Goal: Information Seeking & Learning: Compare options

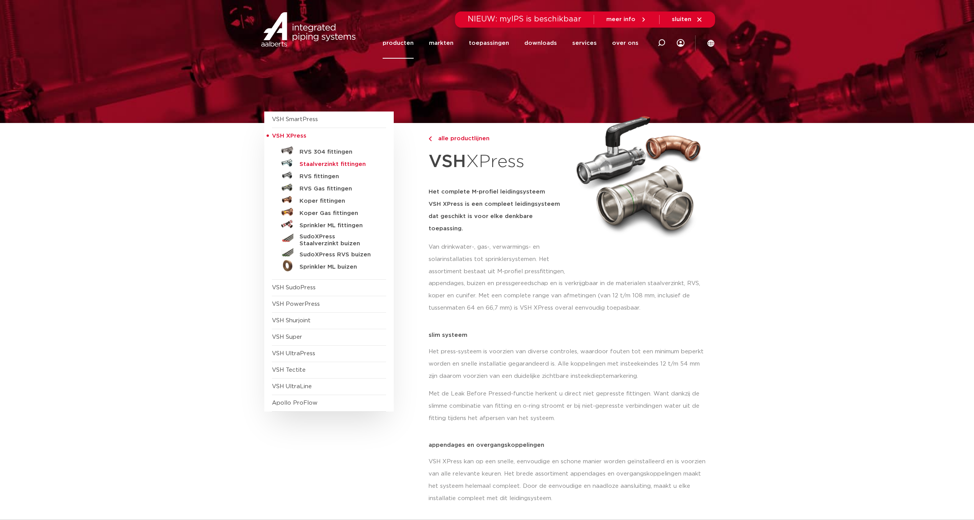
click at [306, 164] on h5 "Staalverzinkt fittingen" at bounding box center [338, 164] width 76 height 7
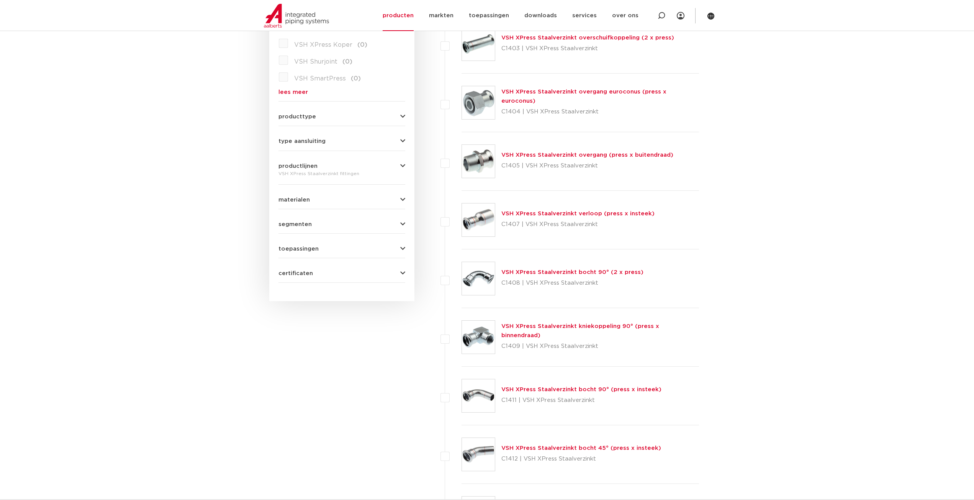
click at [517, 156] on link "VSH XPress Staalverzinkt overgang (press x buitendraad)" at bounding box center [588, 155] width 172 height 6
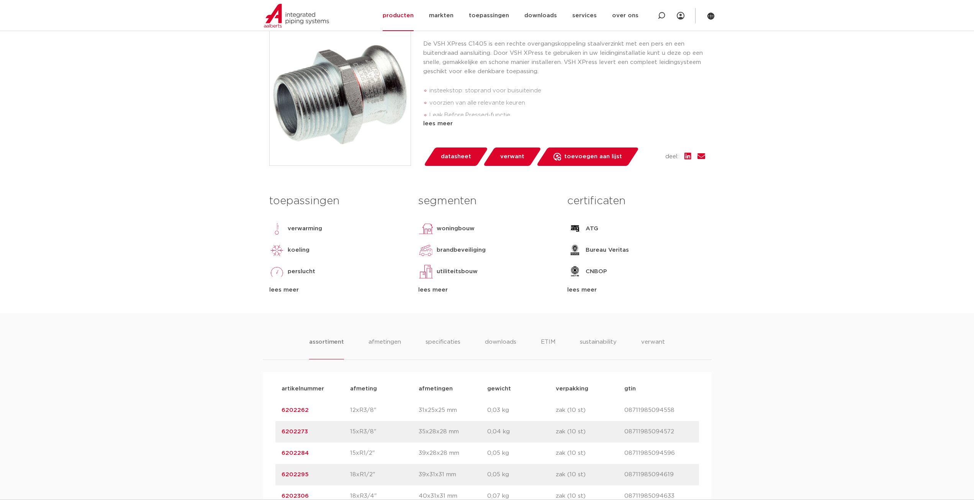
scroll to position [77, 0]
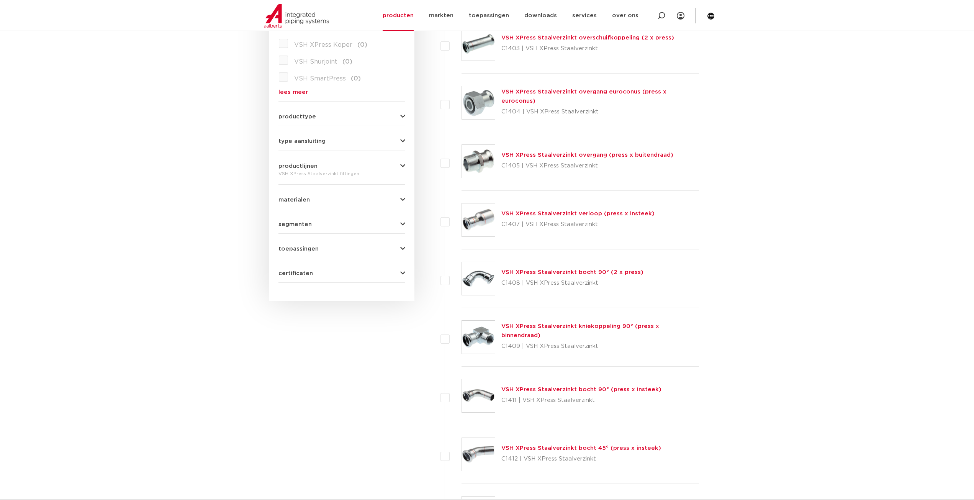
click at [513, 332] on link "VSH XPress Staalverzinkt kniekoppeling 90° (press x binnendraad)" at bounding box center [581, 330] width 158 height 15
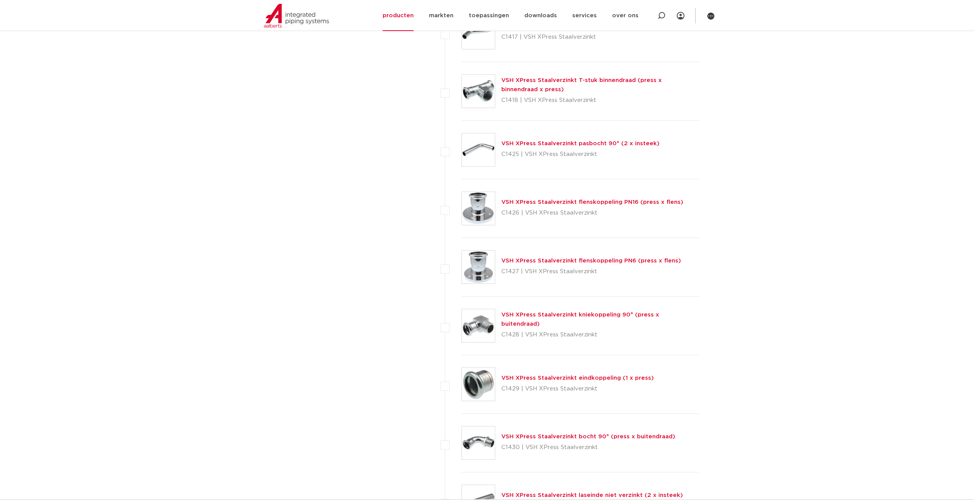
scroll to position [996, 0]
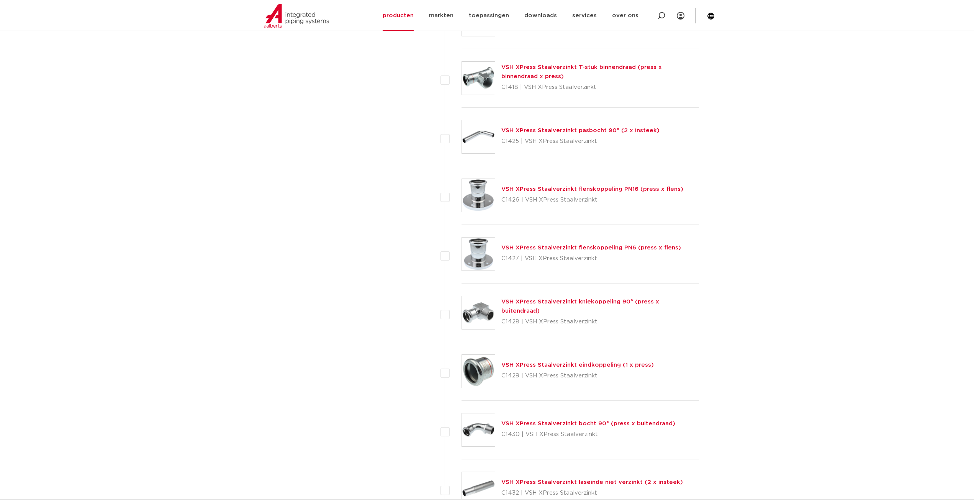
click at [513, 307] on link "VSH XPress Staalverzinkt kniekoppeling 90° (press x buitendraad)" at bounding box center [581, 306] width 158 height 15
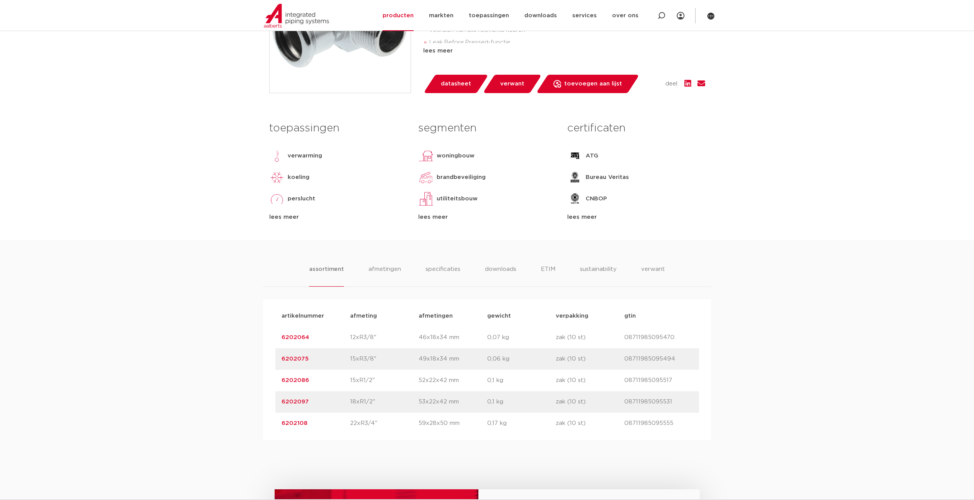
scroll to position [307, 0]
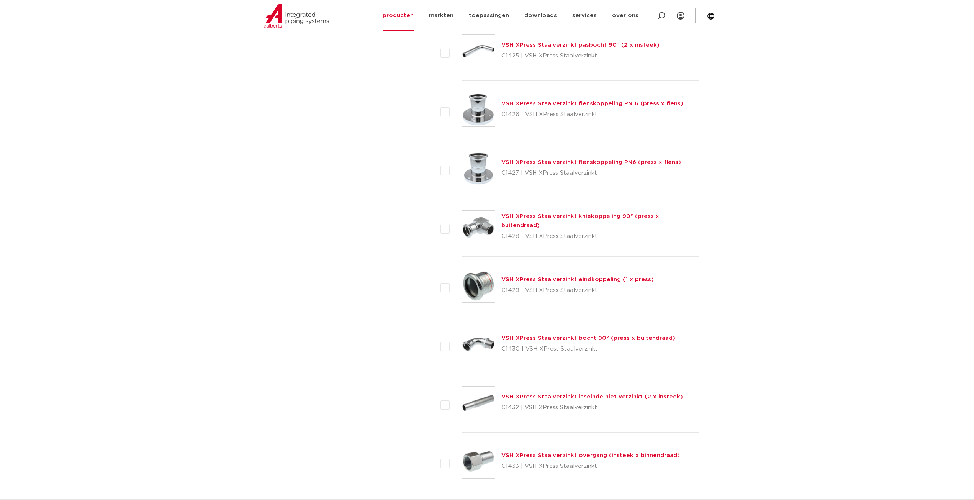
scroll to position [1073, 0]
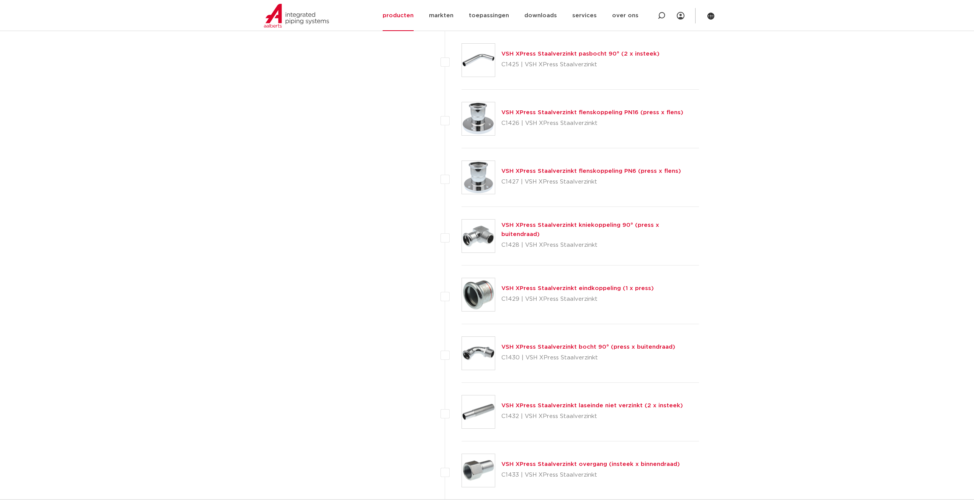
click at [542, 231] on link "VSH XPress Staalverzinkt kniekoppeling 90° (press x buitendraad)" at bounding box center [581, 229] width 158 height 15
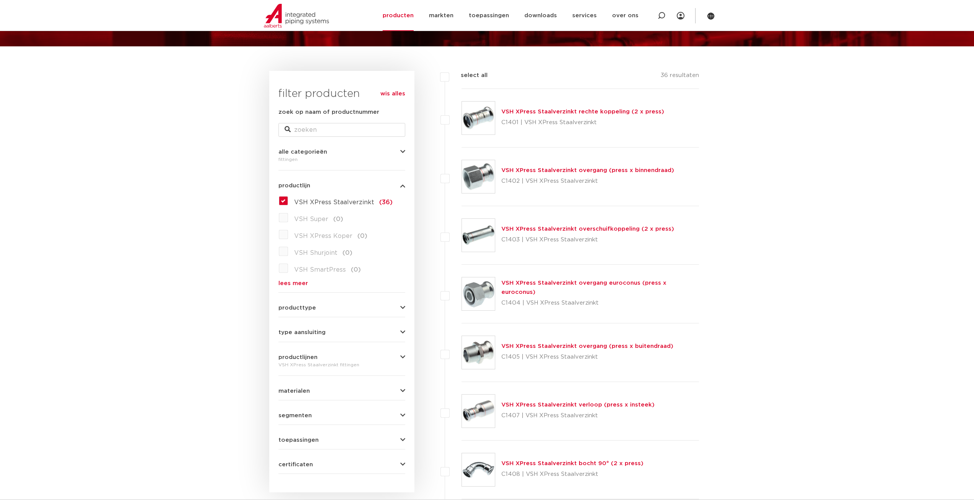
scroll to position [77, 0]
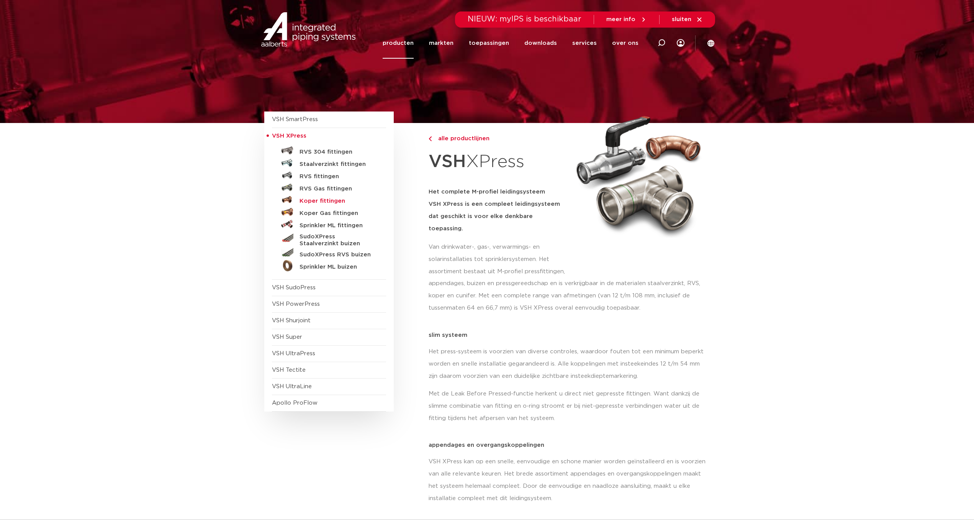
click at [303, 199] on h5 "Koper fittingen" at bounding box center [338, 201] width 76 height 7
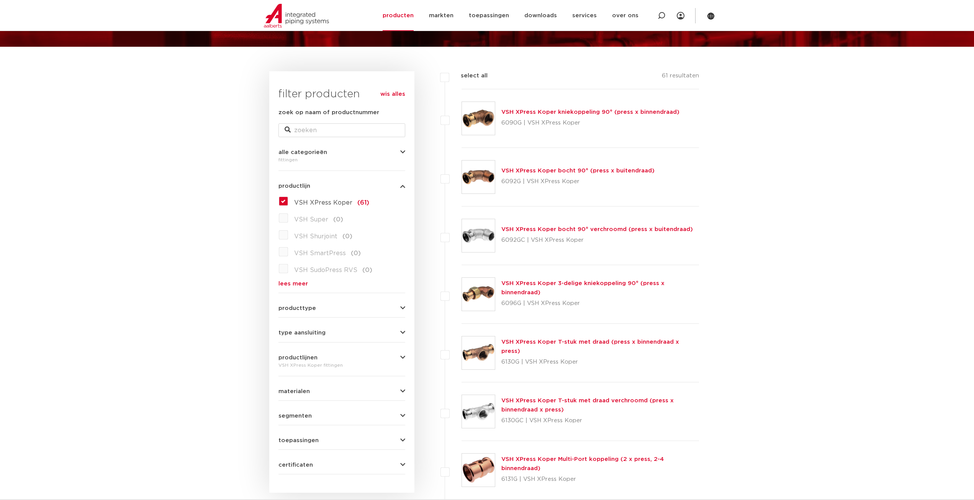
scroll to position [77, 0]
click at [517, 169] on link "VSH XPress Koper bocht 90° (press x buitendraad)" at bounding box center [578, 171] width 153 height 6
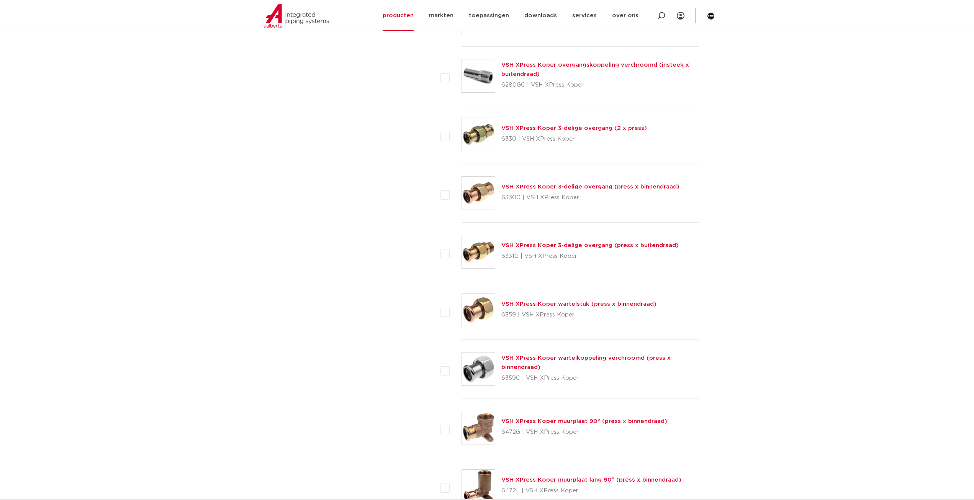
scroll to position [613, 0]
